Goal: Find specific page/section: Find specific page/section

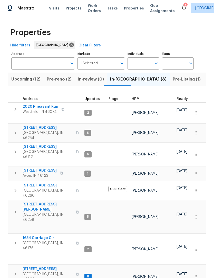
click at [57, 81] on span "Pre-reno (2)" at bounding box center [59, 79] width 25 height 7
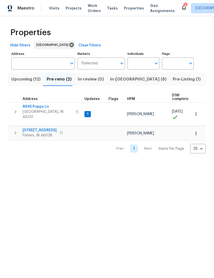
click at [84, 79] on span "In-review (0)" at bounding box center [91, 79] width 26 height 7
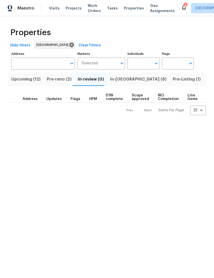
click at [114, 80] on span "In-reno (8)" at bounding box center [138, 79] width 56 height 7
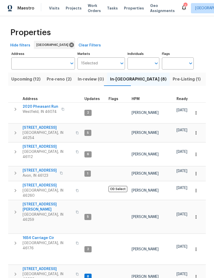
click at [173, 78] on span "Pre-Listing (1)" at bounding box center [187, 79] width 28 height 7
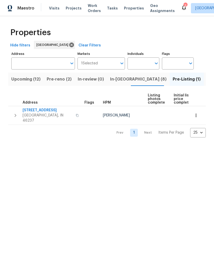
click at [122, 80] on span "In-reno (8)" at bounding box center [138, 79] width 56 height 7
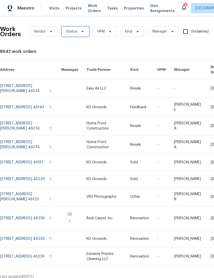
click at [68, 34] on span "Status" at bounding box center [75, 31] width 27 height 10
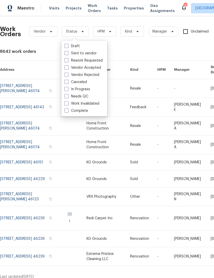
click at [66, 95] on span at bounding box center [66, 96] width 4 height 4
click at [66, 95] on input "Needs QC" at bounding box center [65, 95] width 3 height 3
checkbox input "true"
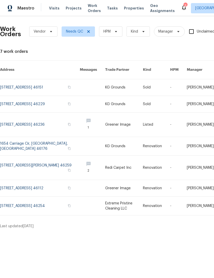
click at [13, 123] on link at bounding box center [40, 125] width 80 height 24
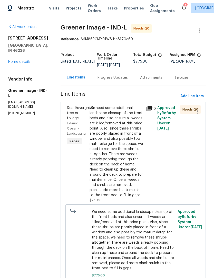
click at [118, 145] on div "We need some additional landscape cleanup of the front beds and also ensure all…" at bounding box center [115, 151] width 53 height 92
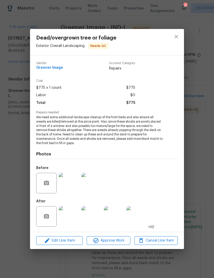
click at [75, 212] on img at bounding box center [69, 216] width 21 height 21
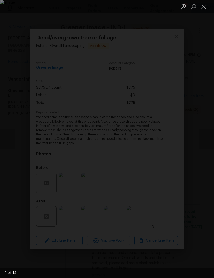
click at [207, 138] on button "Next image" at bounding box center [205, 139] width 15 height 21
click at [207, 137] on button "Next image" at bounding box center [205, 139] width 15 height 21
click at [206, 137] on button "Next image" at bounding box center [205, 139] width 15 height 21
click at [206, 138] on button "Next image" at bounding box center [205, 139] width 15 height 21
click at [206, 137] on button "Next image" at bounding box center [205, 139] width 15 height 21
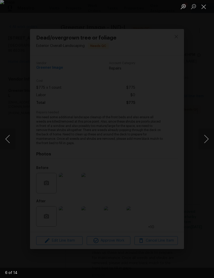
click at [205, 138] on button "Next image" at bounding box center [205, 139] width 15 height 21
click at [206, 139] on button "Next image" at bounding box center [205, 139] width 15 height 21
click at [207, 140] on button "Next image" at bounding box center [205, 139] width 15 height 21
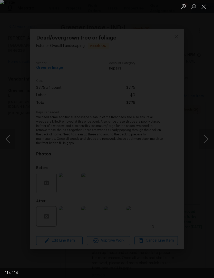
click at [206, 140] on button "Next image" at bounding box center [205, 139] width 15 height 21
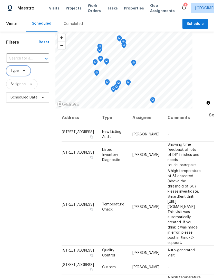
click at [13, 70] on span "Type" at bounding box center [15, 70] width 8 height 5
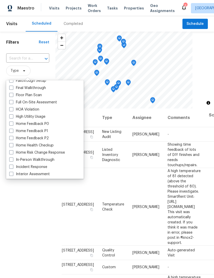
scroll to position [151, 0]
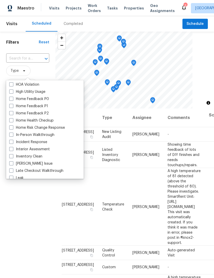
click at [13, 136] on span at bounding box center [11, 135] width 4 height 4
click at [13, 136] on input "In-Person Walkthrough" at bounding box center [10, 133] width 3 height 3
checkbox input "true"
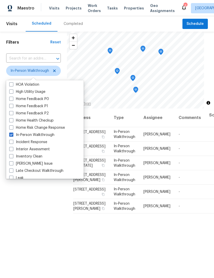
click at [27, 202] on div "Filters Reset ​ In-Person Walkthrough Assignee Scheduled Date" at bounding box center [33, 181] width 67 height 299
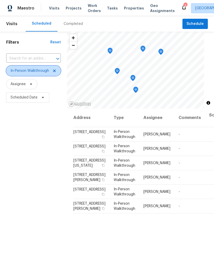
click at [51, 73] on span at bounding box center [54, 71] width 6 height 4
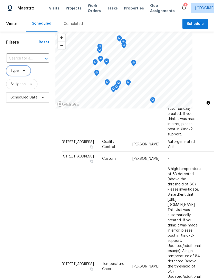
scroll to position [114, 0]
